Goal: Download file/media

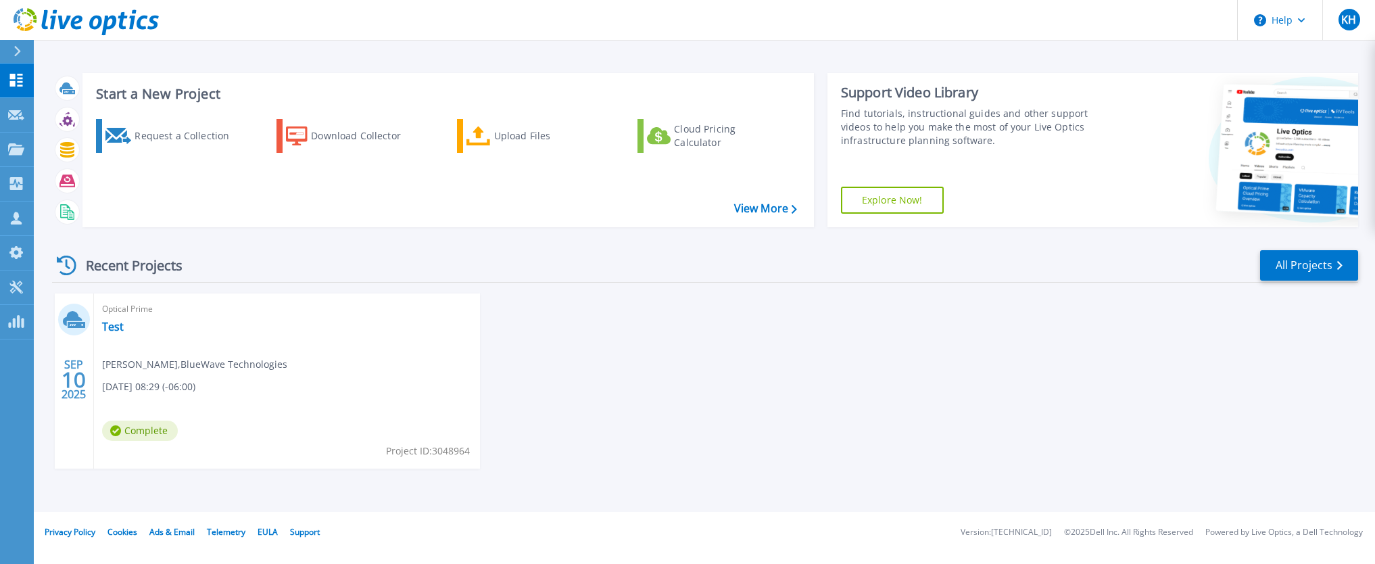
drag, startPoint x: 379, startPoint y: 453, endPoint x: 537, endPoint y: 457, distance: 158.2
click at [537, 457] on div "SEP 10 2025 Optical Prime Test Kristofor Hogaboom , BlueWave Technologies 09/10…" at bounding box center [699, 394] width 1316 height 202
click at [281, 259] on div "Recent Projects All Projects" at bounding box center [705, 266] width 1306 height 34
click at [187, 134] on div "Request a Collection" at bounding box center [188, 135] width 108 height 27
click at [16, 184] on icon at bounding box center [16, 183] width 16 height 13
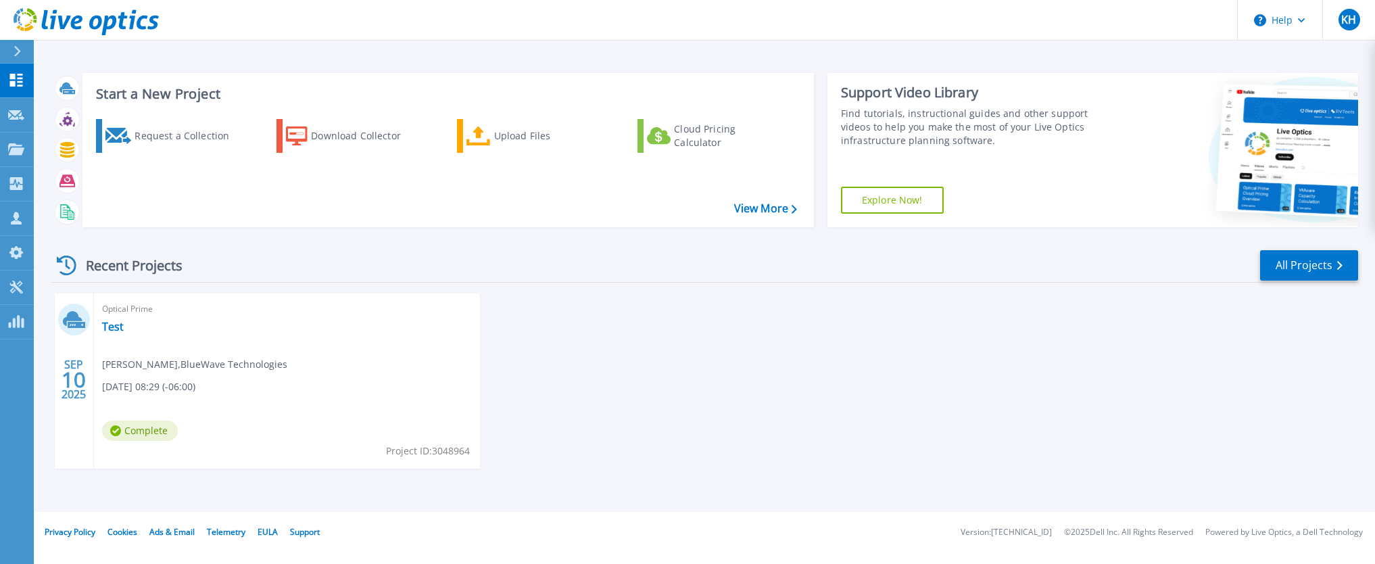
drag, startPoint x: 632, startPoint y: 304, endPoint x: 616, endPoint y: 304, distance: 15.5
click at [632, 304] on div "SEP 10 2025 Optical Prime Test Kristofor Hogaboom , BlueWave Technologies 09/10…" at bounding box center [699, 394] width 1316 height 202
click at [382, 134] on div "Download Collector" at bounding box center [365, 135] width 108 height 27
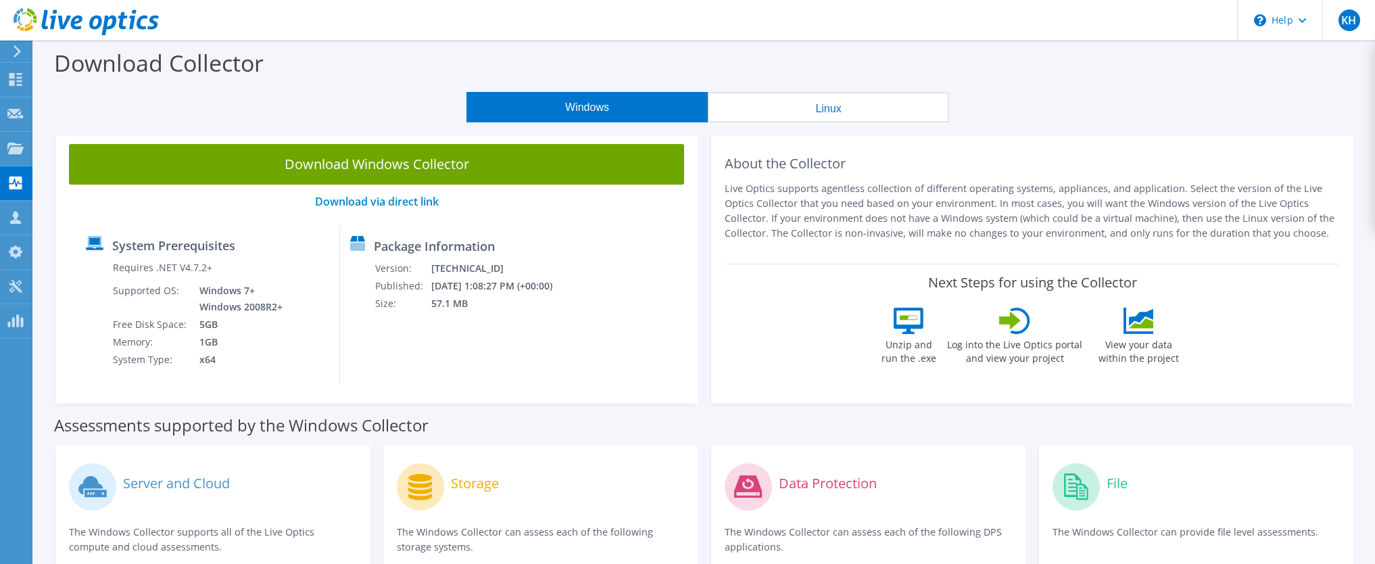
click at [580, 109] on button "Windows" at bounding box center [586, 107] width 241 height 30
